Goal: Task Accomplishment & Management: Complete application form

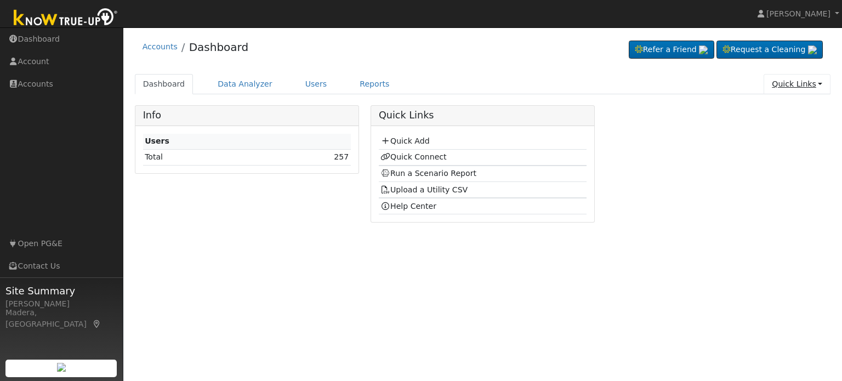
click at [792, 77] on link "Quick Links" at bounding box center [796, 84] width 67 height 20
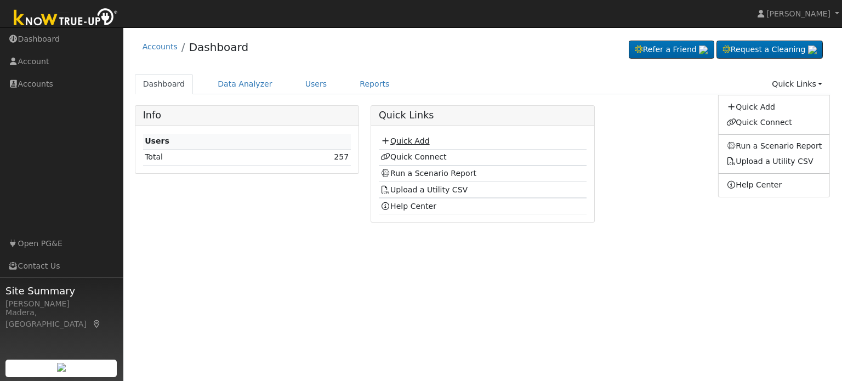
click at [406, 138] on link "Quick Add" at bounding box center [404, 140] width 49 height 9
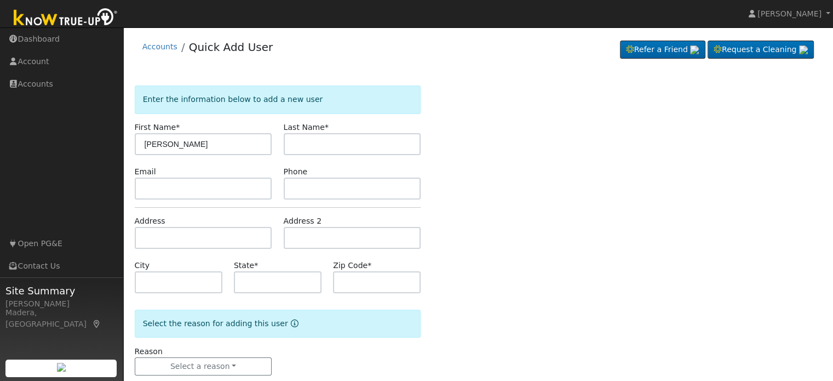
type input "Jose"
type input "Galvan"
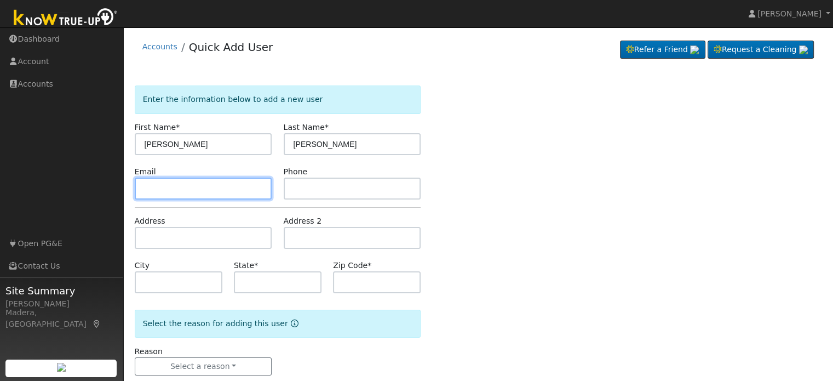
click at [233, 192] on input "text" at bounding box center [204, 189] width 138 height 22
type input "serranor05@yahoo.com"
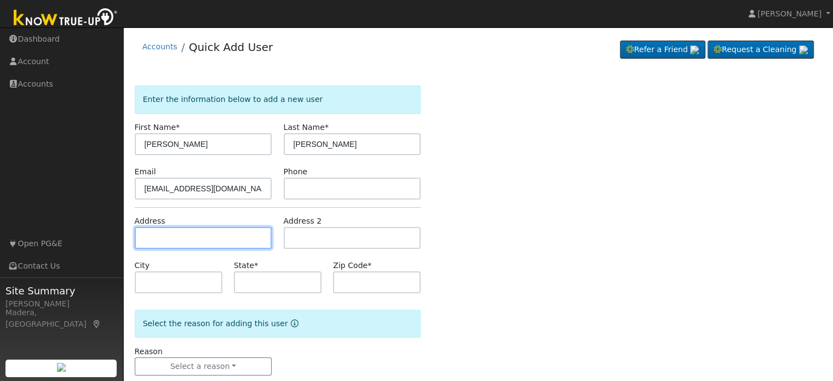
click at [241, 237] on input "text" at bounding box center [204, 238] width 138 height 22
type input "13761 Vine Street"
type input "Lemoore"
type input "CA"
type input "93245"
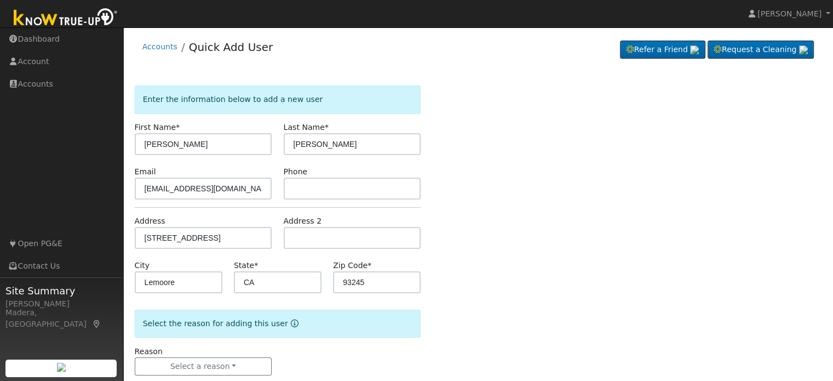
click at [478, 246] on div "Enter the information below to add a new user First Name * Jose Last Name * Gal…" at bounding box center [479, 241] width 688 height 312
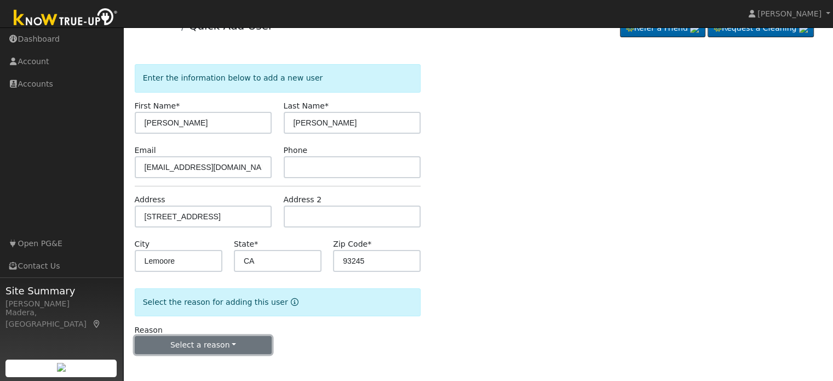
click at [243, 338] on button "Select a reason" at bounding box center [204, 345] width 138 height 19
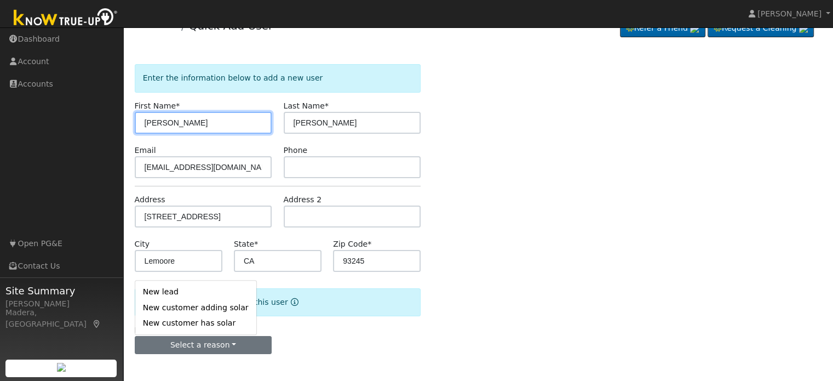
drag, startPoint x: 218, startPoint y: 124, endPoint x: 110, endPoint y: 131, distance: 108.7
click at [110, 131] on div "installed Teddy Perez Teddy Perez Profile Help Center Terms Of Service See What…" at bounding box center [416, 193] width 833 height 375
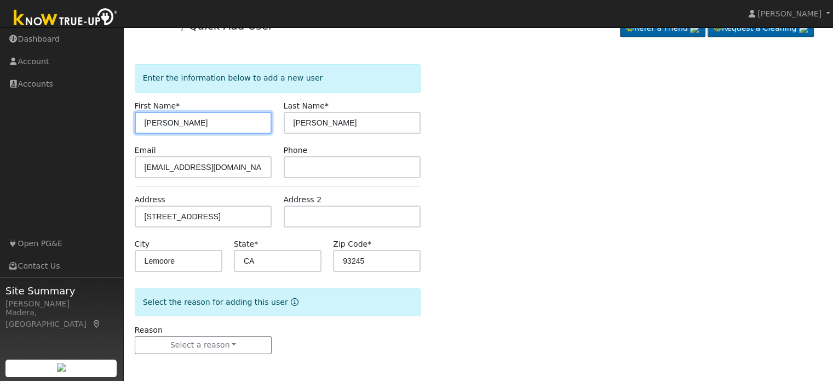
type input "Rosa"
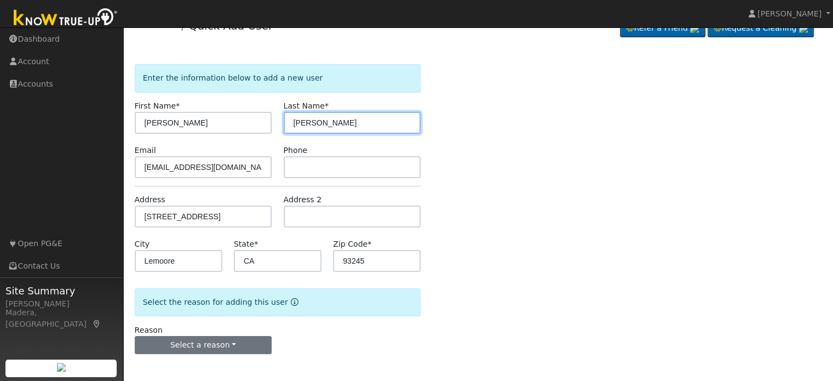
type input "Serrano"
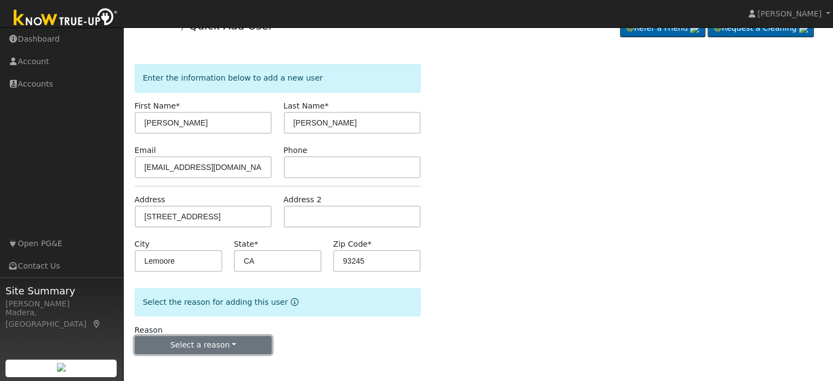
click at [206, 348] on button "Select a reason" at bounding box center [204, 345] width 138 height 19
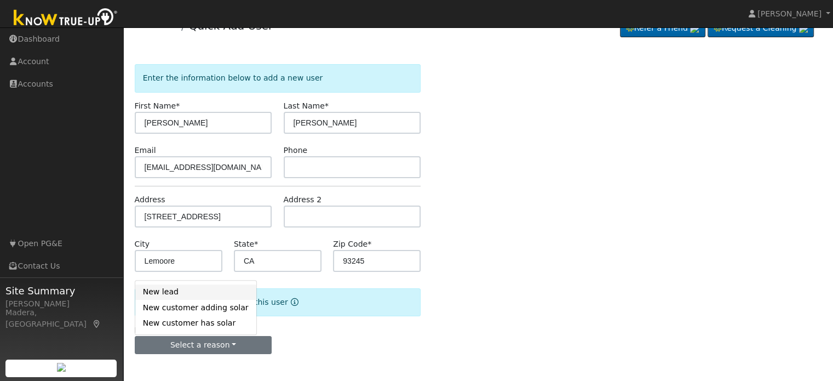
click at [202, 292] on link "New lead" at bounding box center [195, 291] width 121 height 15
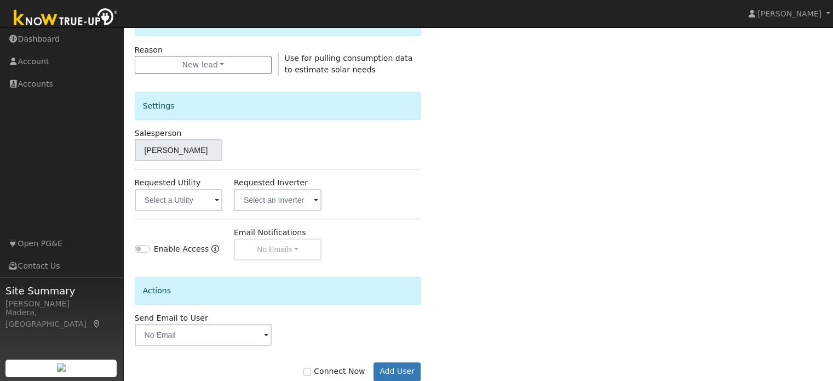
scroll to position [306, 0]
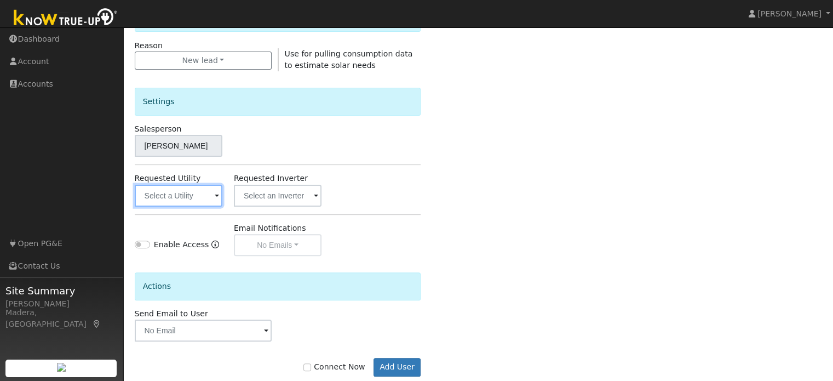
click at [187, 196] on input "text" at bounding box center [179, 196] width 88 height 22
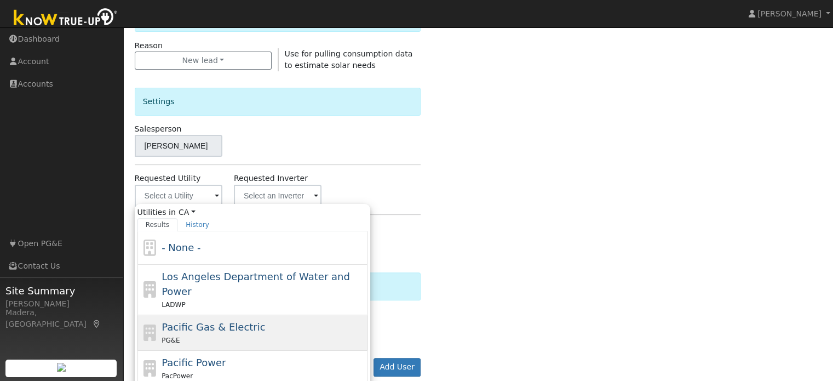
click at [195, 334] on div "PG&E" at bounding box center [263, 340] width 203 height 12
type input "Pacific Gas & Electric"
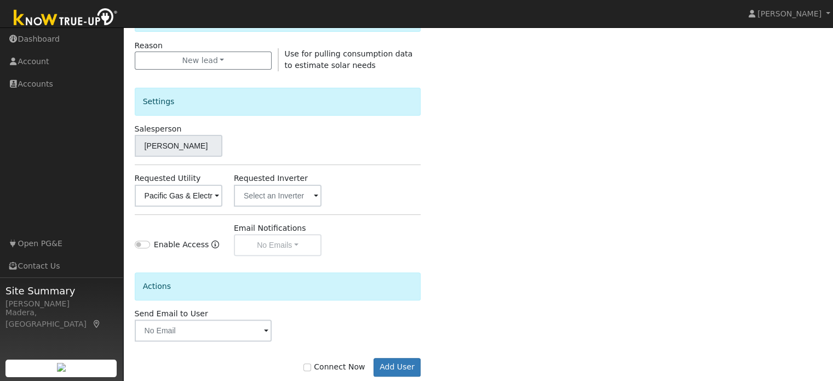
scroll to position [327, 0]
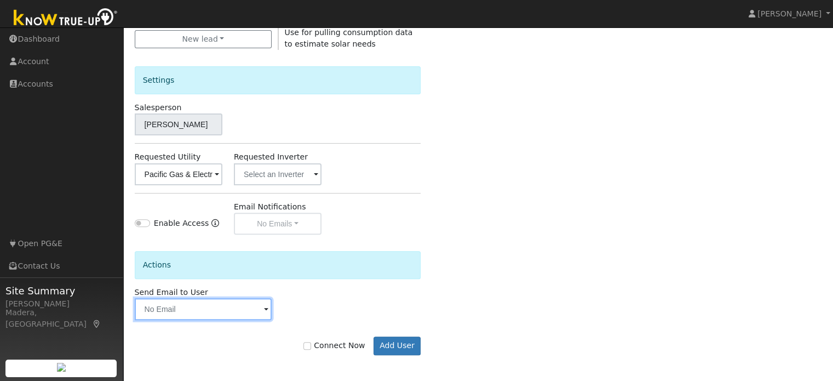
click at [233, 305] on input "text" at bounding box center [204, 309] width 138 height 22
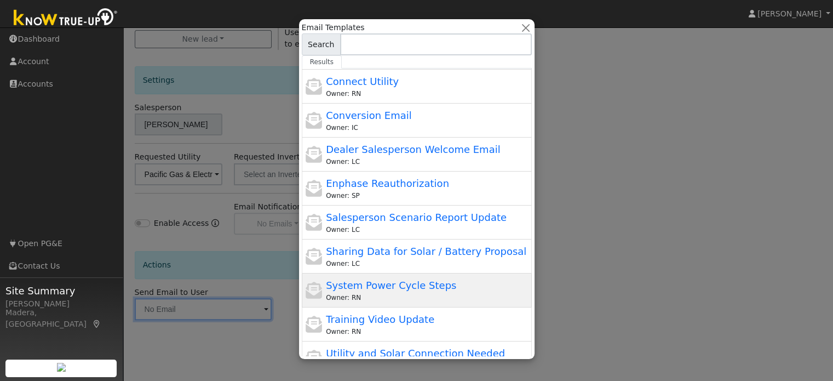
scroll to position [114, 0]
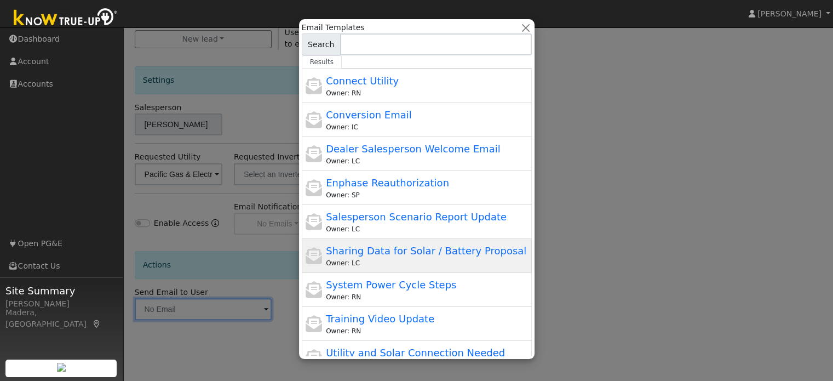
click at [391, 258] on div "Owner: LC" at bounding box center [427, 263] width 203 height 10
type input "Sharing Data for Solar / Battery Proposal"
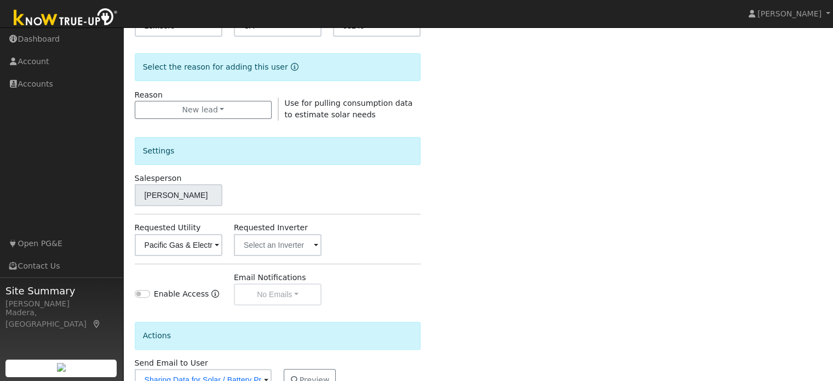
scroll to position [327, 0]
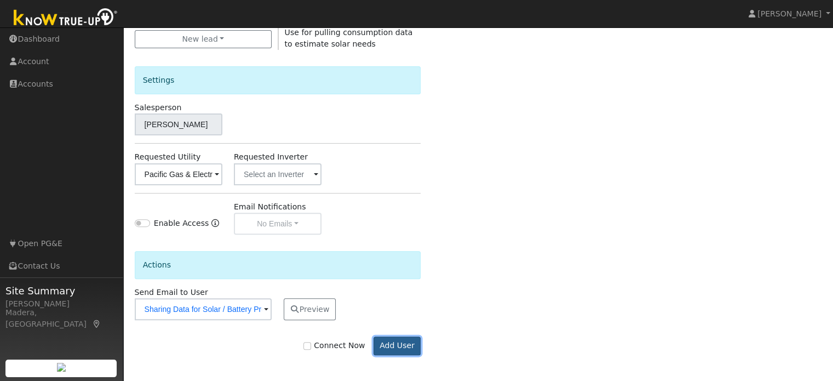
click at [388, 340] on button "Add User" at bounding box center [398, 345] width 48 height 19
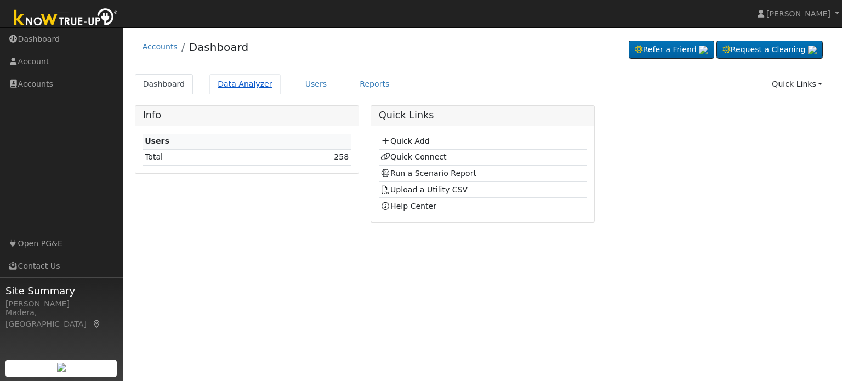
click at [241, 88] on link "Data Analyzer" at bounding box center [244, 84] width 71 height 20
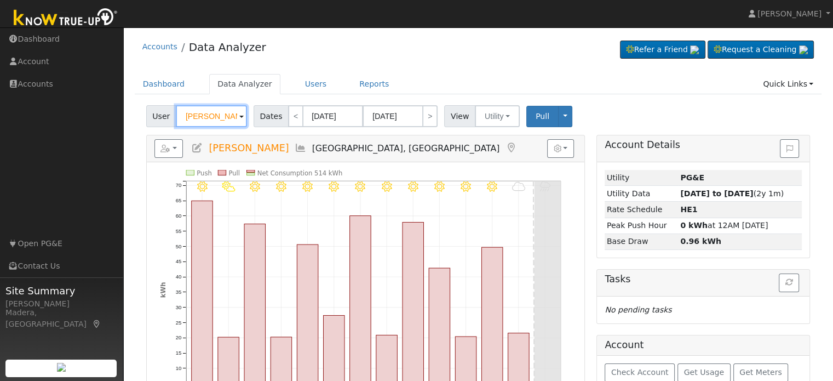
click at [193, 122] on input "[PERSON_NAME]" at bounding box center [211, 116] width 71 height 22
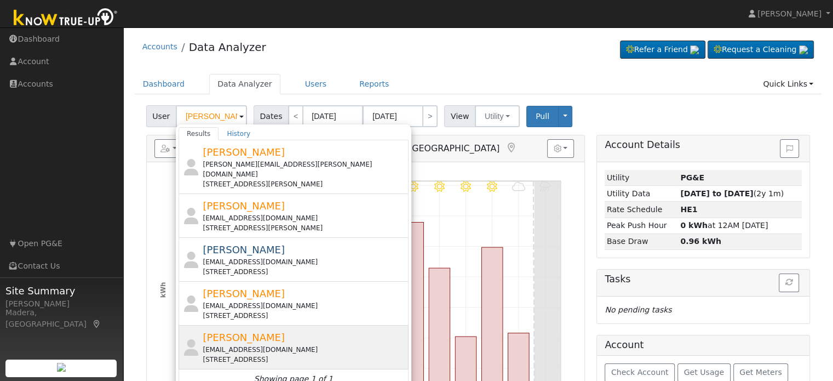
click at [215, 332] on span "[PERSON_NAME]" at bounding box center [244, 338] width 82 height 12
type input "Rosa Serrano"
